Goal: Task Accomplishment & Management: Manage account settings

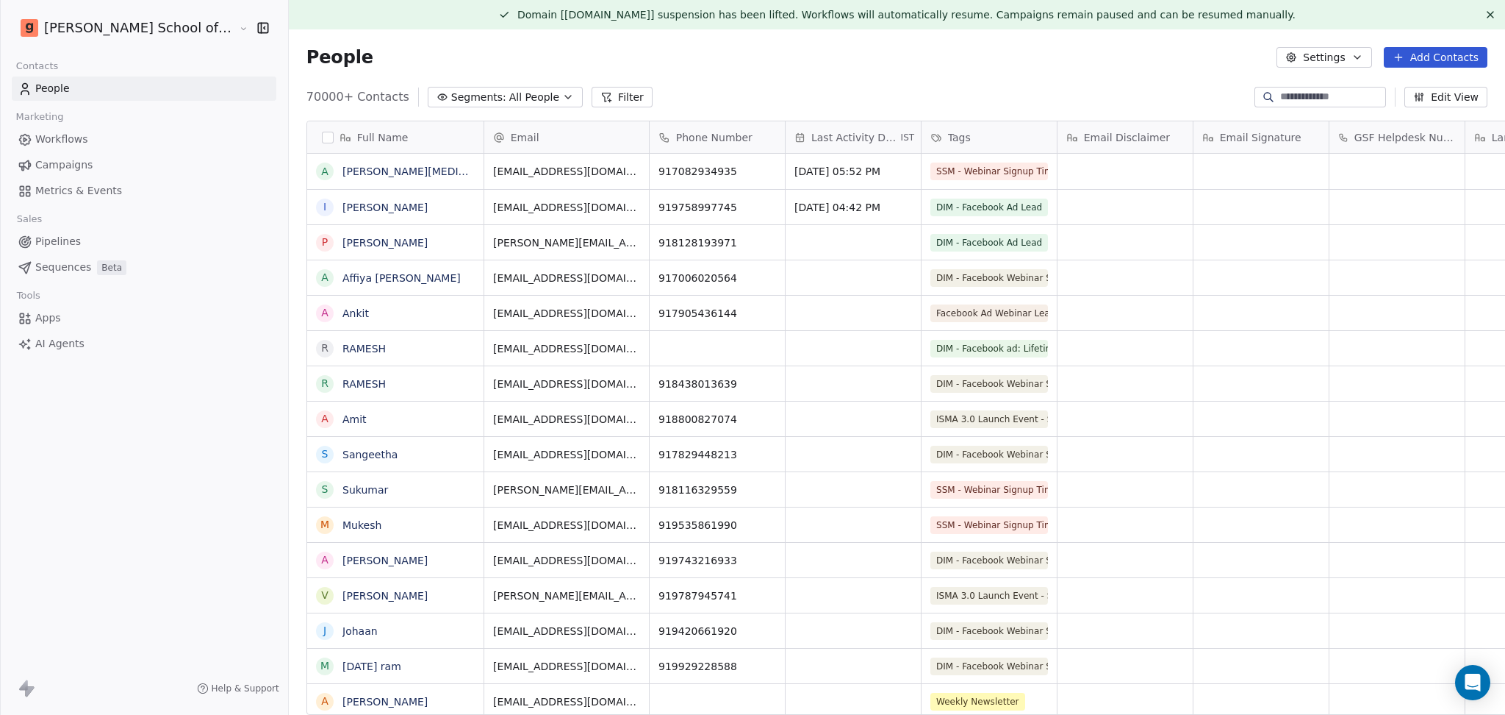
scroll to position [614, 1243]
click at [1482, 6] on button at bounding box center [1491, 15] width 18 height 18
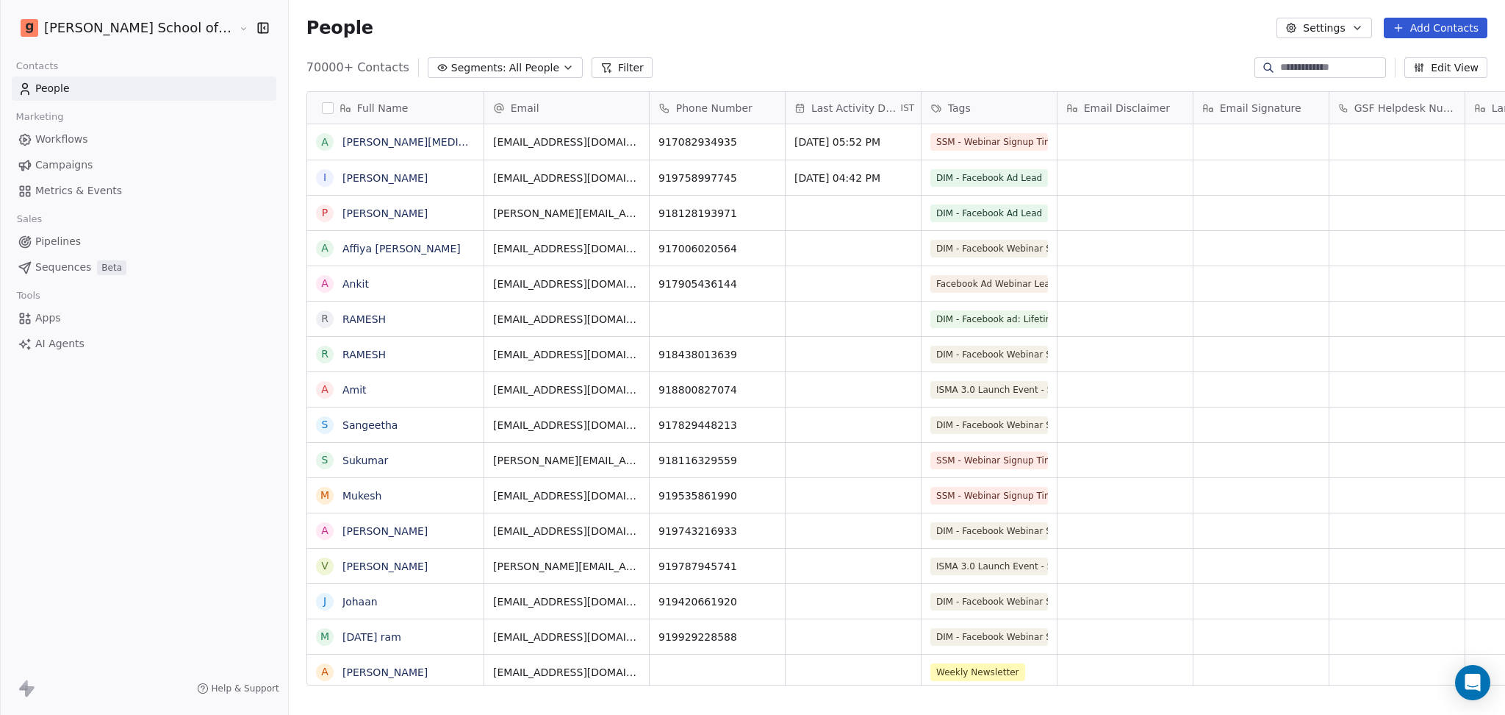
click at [109, 160] on link "Campaigns" at bounding box center [144, 165] width 265 height 24
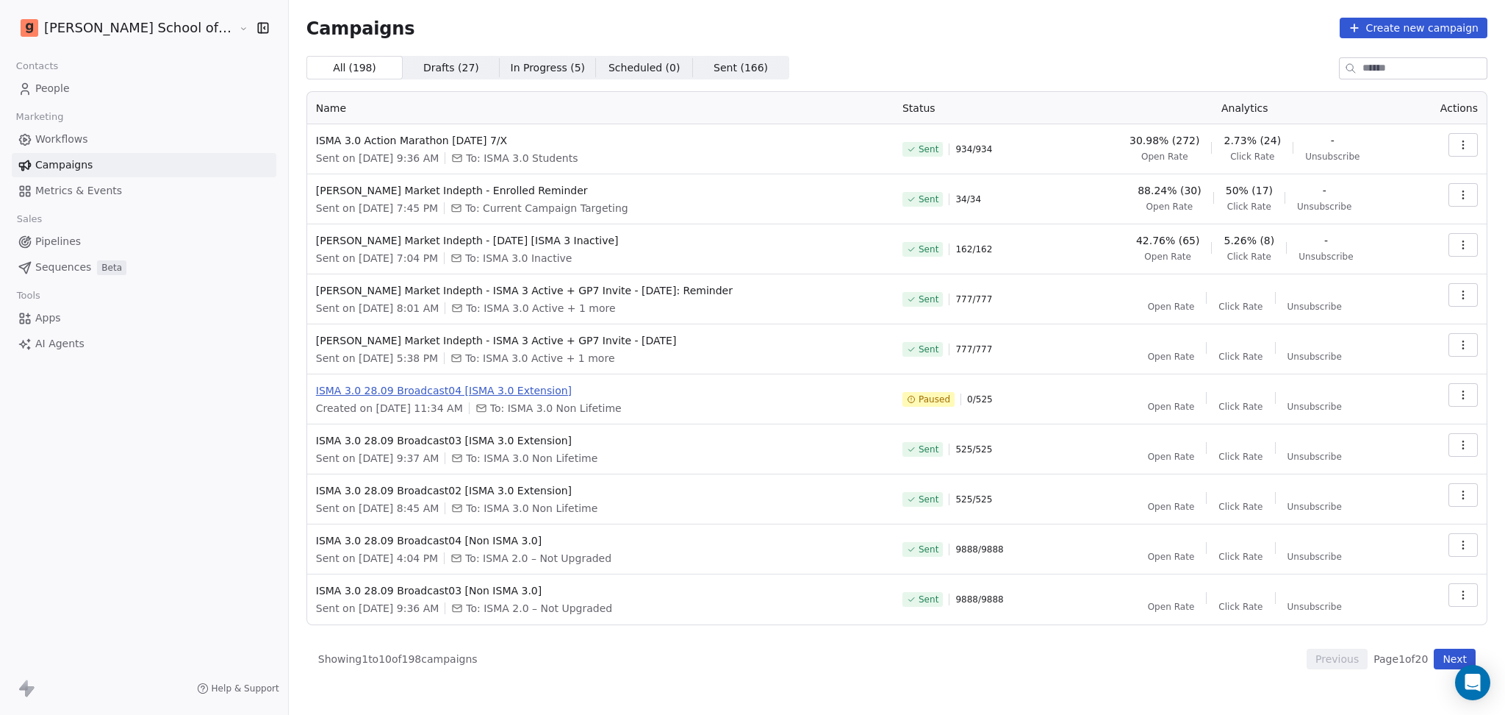
click at [451, 386] on span "ISMA 3.0 28.09 Broadcast04 [ISMA 3.0 Extension]" at bounding box center [600, 390] width 569 height 15
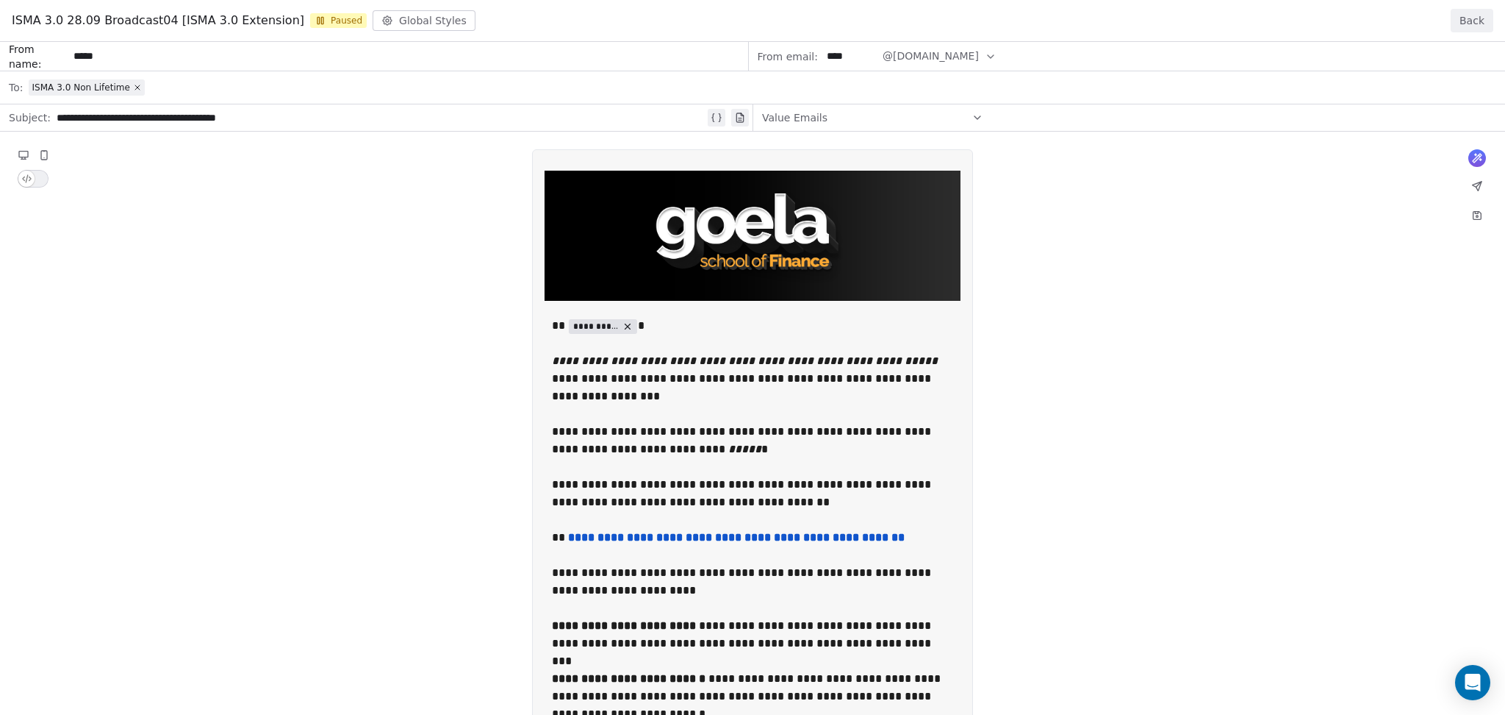
click at [1467, 16] on button "Back" at bounding box center [1472, 21] width 43 height 24
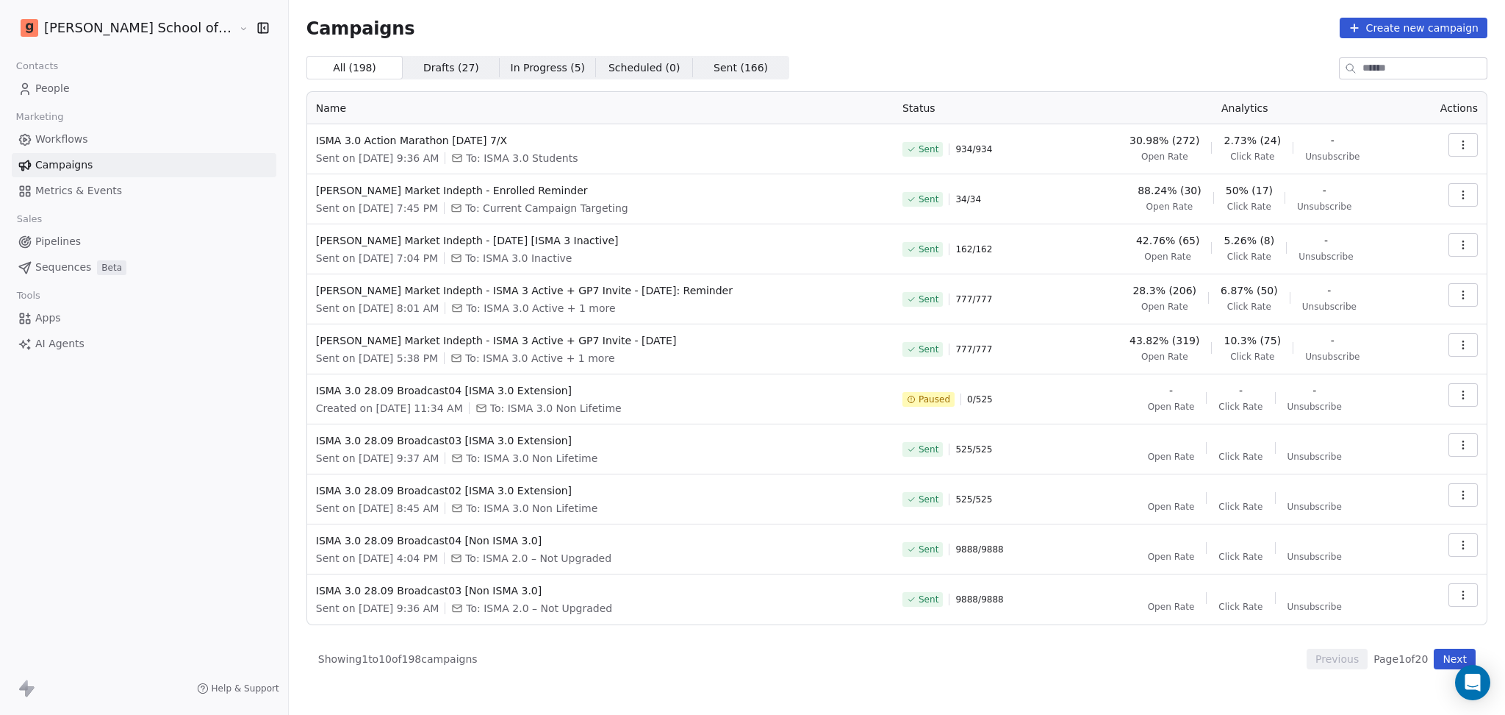
click at [1461, 398] on icon "button" at bounding box center [1464, 395] width 12 height 12
click at [1372, 493] on span "Resume" at bounding box center [1370, 499] width 47 height 18
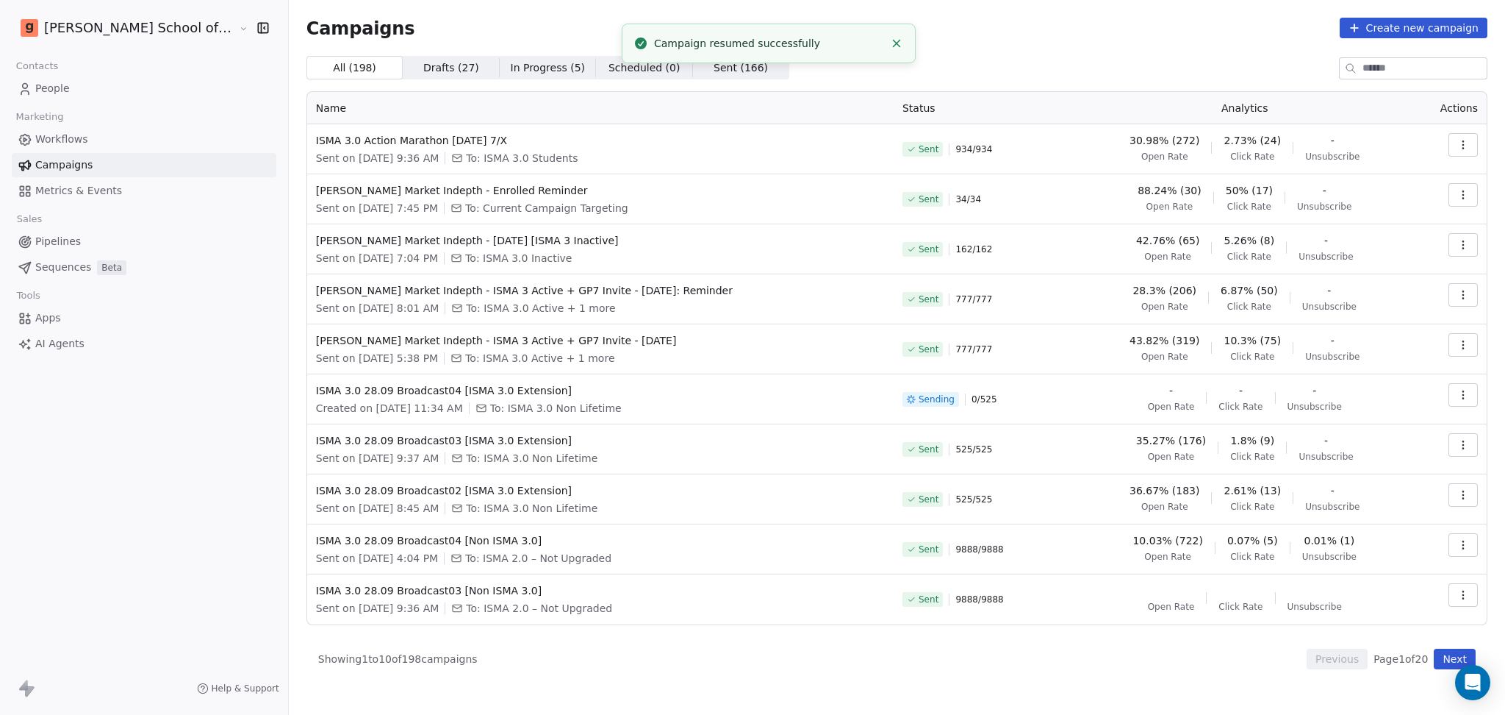
click at [1465, 381] on td at bounding box center [1450, 399] width 74 height 50
click at [1464, 398] on icon "button" at bounding box center [1463, 398] width 1 height 1
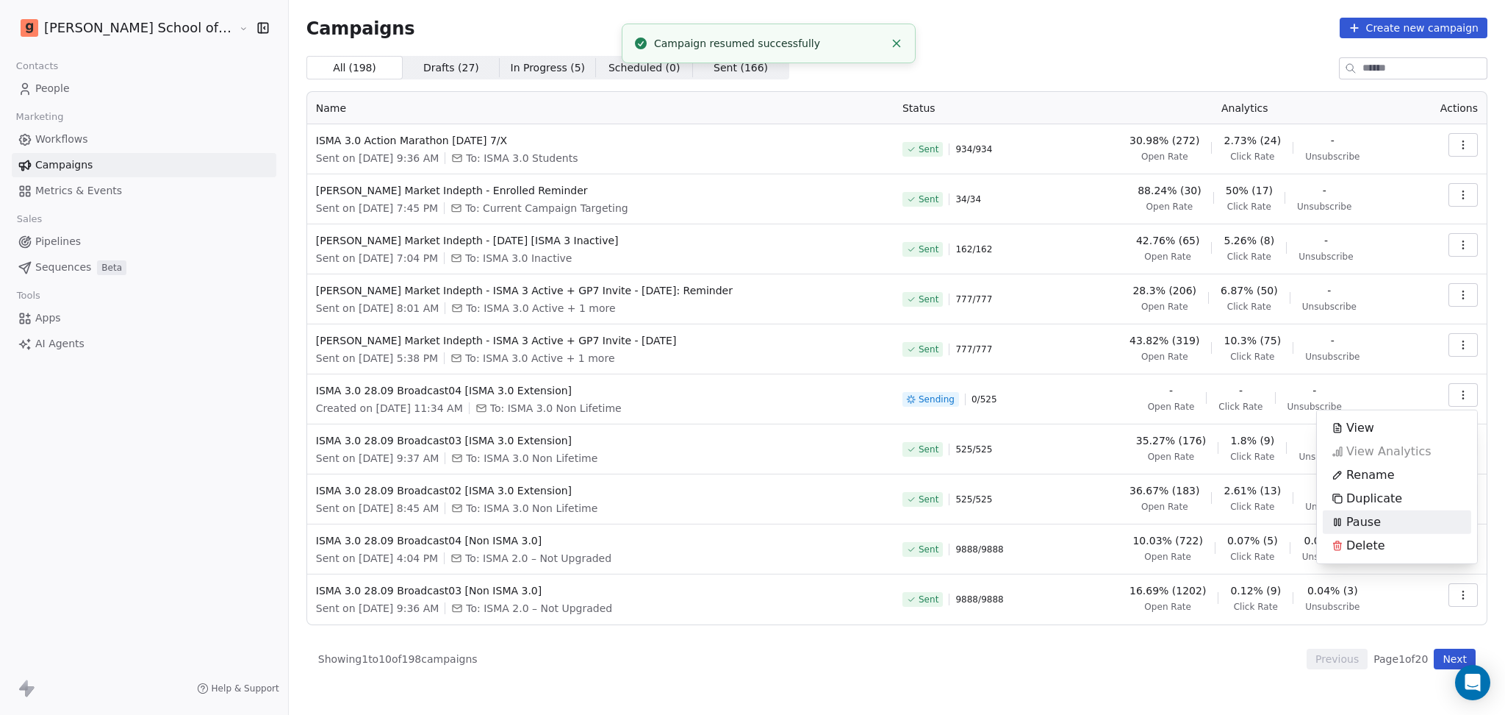
click at [1386, 523] on div "Pause" at bounding box center [1356, 522] width 67 height 24
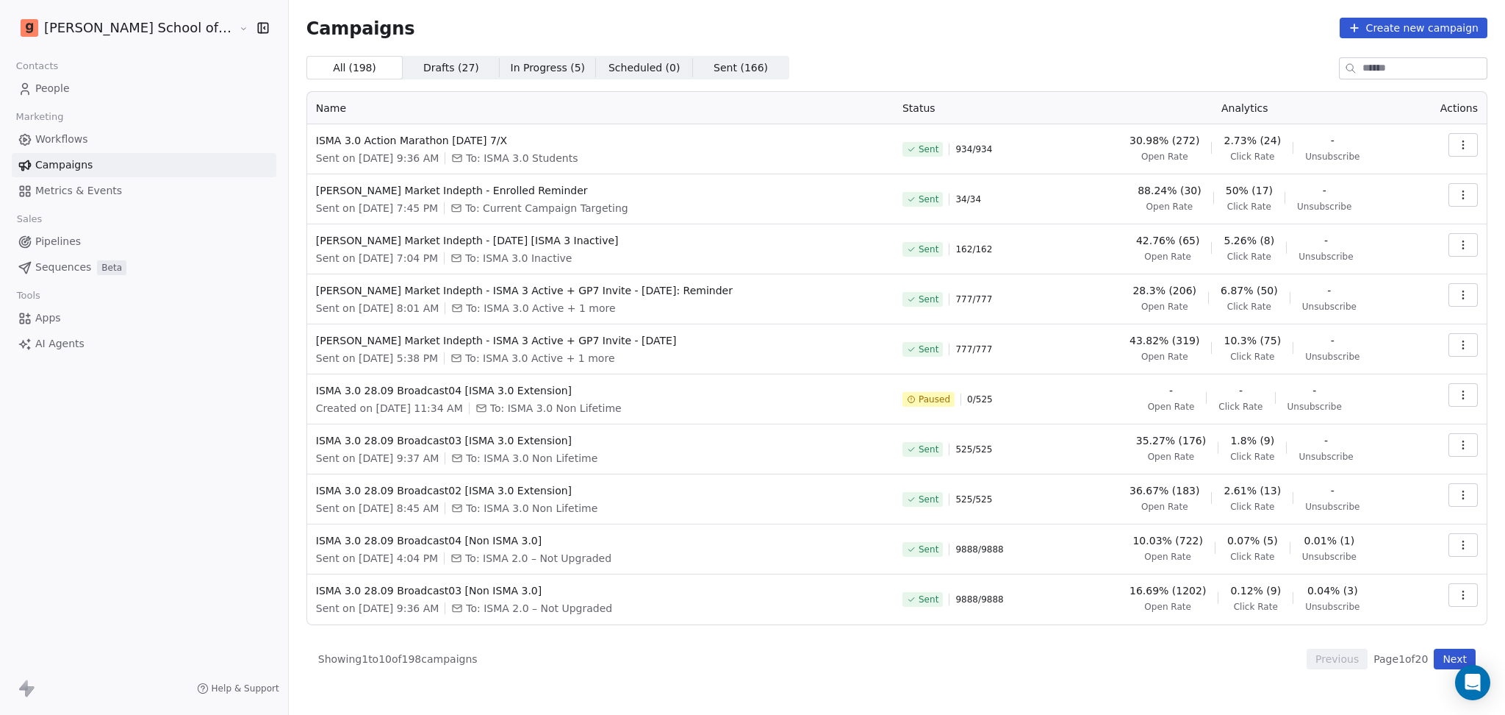
click at [1464, 398] on icon "button" at bounding box center [1463, 398] width 1 height 1
click at [1364, 491] on span "Resume" at bounding box center [1370, 499] width 47 height 18
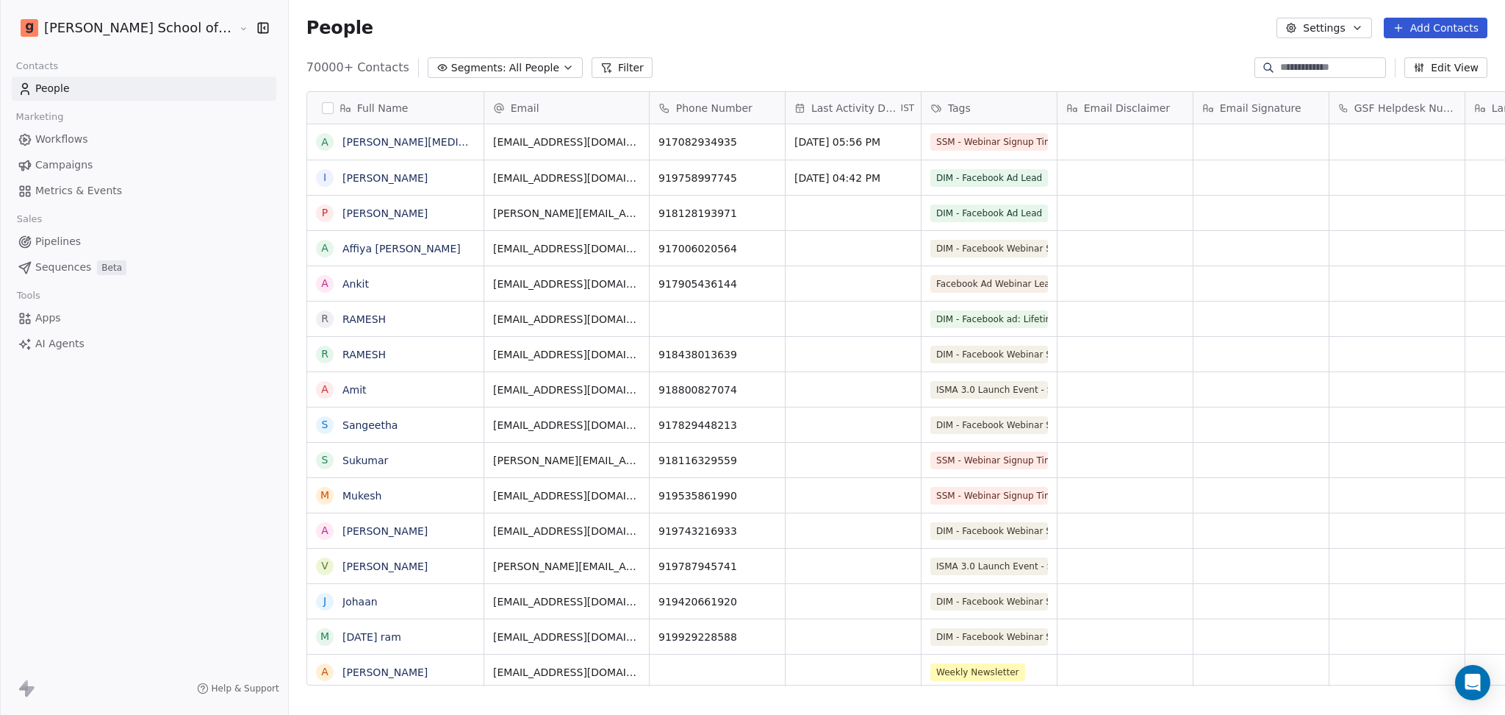
scroll to position [614, 1258]
